Goal: Check status: Check status

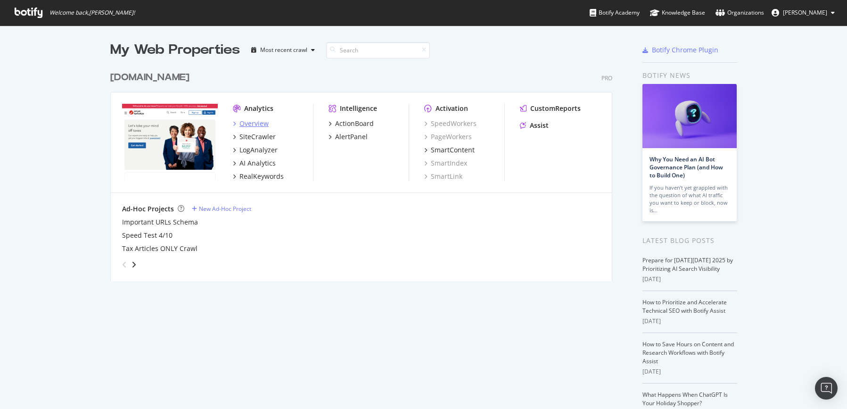
scroll to position [402, 833]
click at [253, 135] on div "SiteCrawler" at bounding box center [258, 136] width 36 height 9
